Goal: Information Seeking & Learning: Get advice/opinions

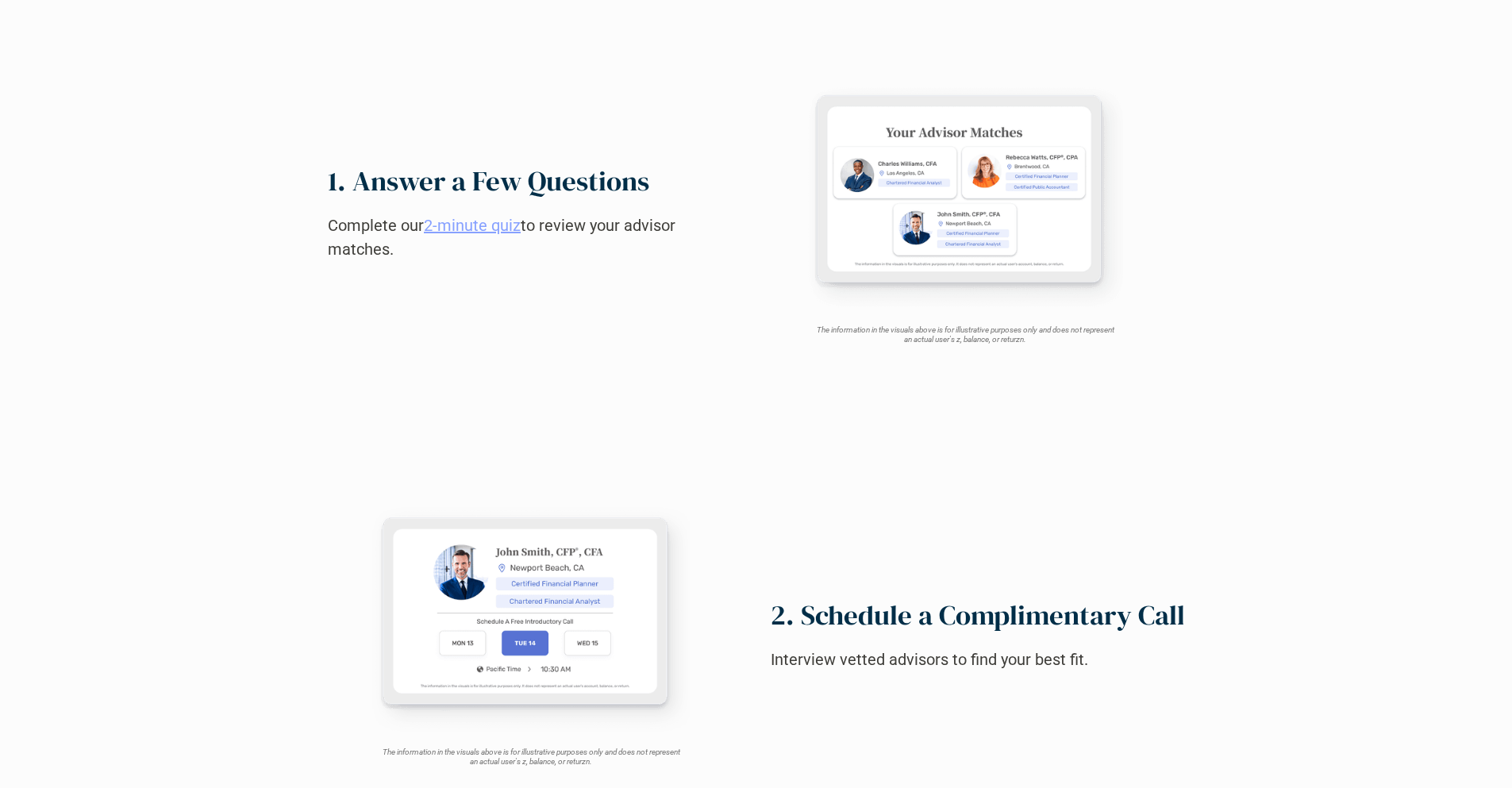
scroll to position [1577, 0]
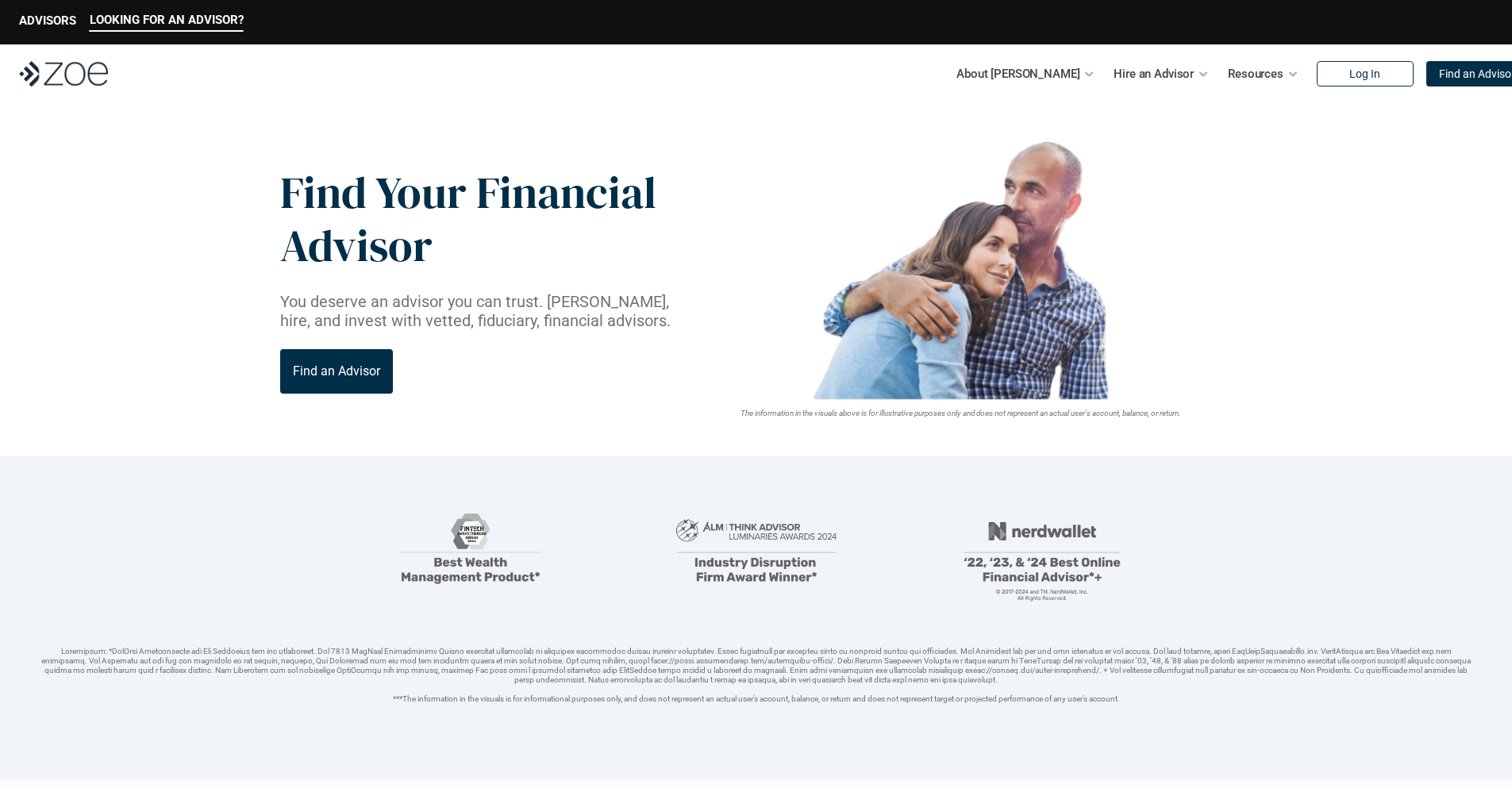
click at [63, 74] on img at bounding box center [63, 74] width 89 height 26
click at [1442, 74] on p "Find an Advisor" at bounding box center [1477, 74] width 76 height 13
